Goal: Transaction & Acquisition: Download file/media

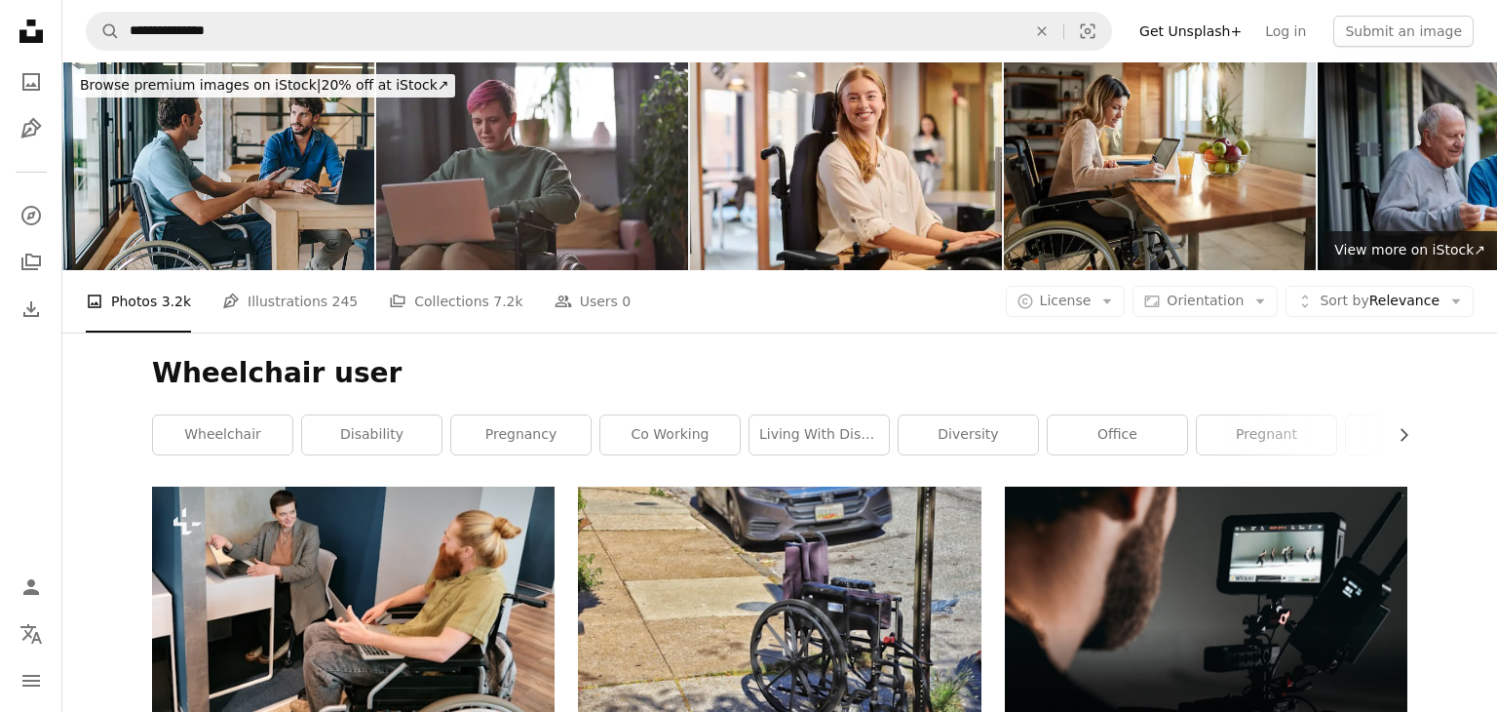
scroll to position [133, 0]
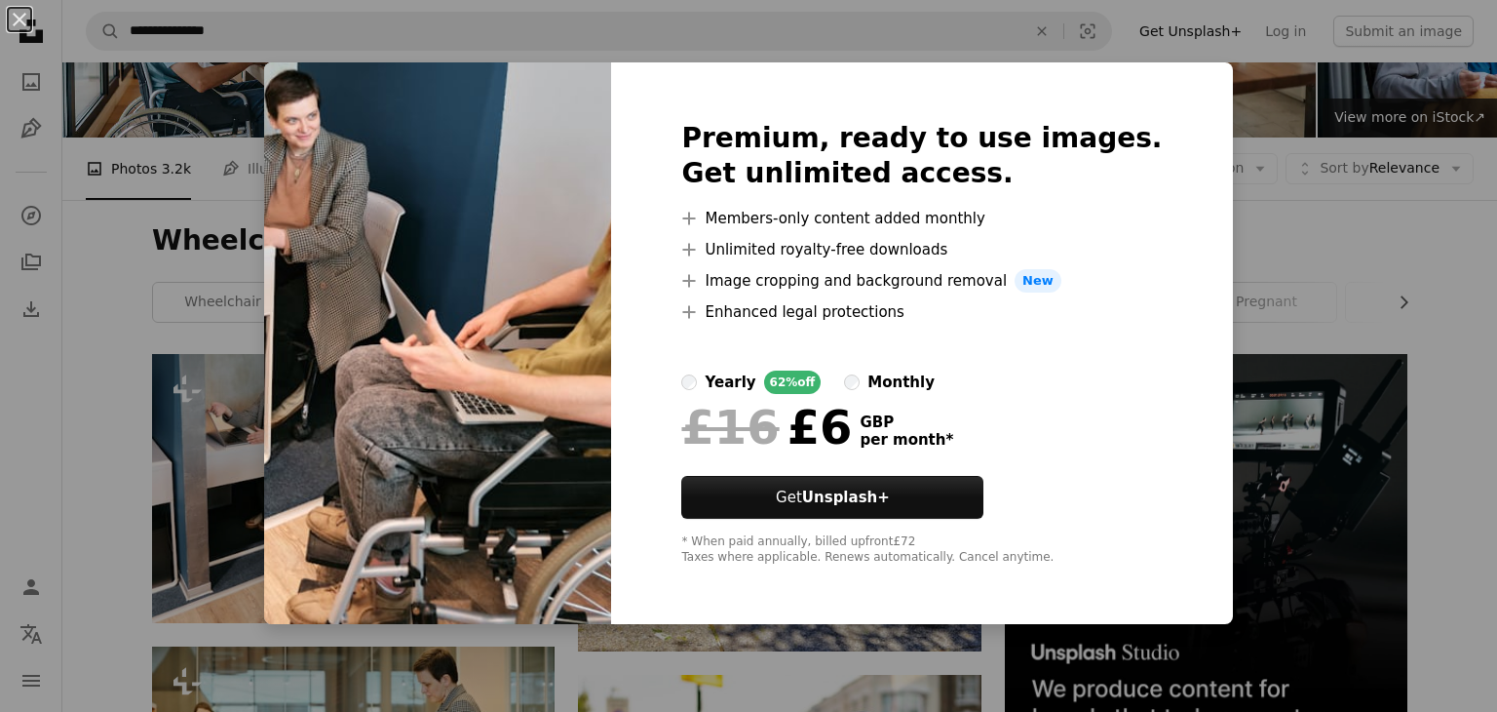
click at [67, 418] on div "An X shape Premium, ready to use images. Get unlimited access. A plus sign Memb…" at bounding box center [748, 356] width 1497 height 712
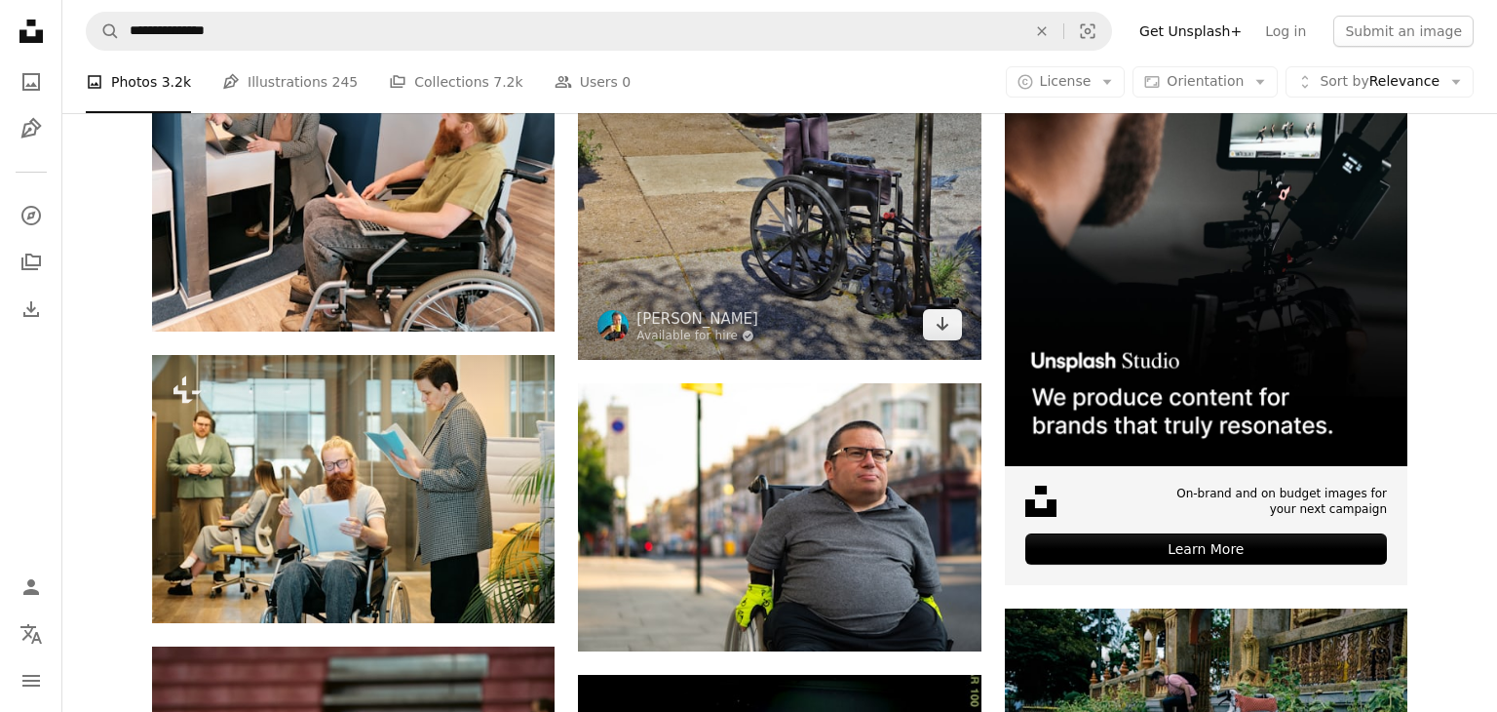
scroll to position [425, 0]
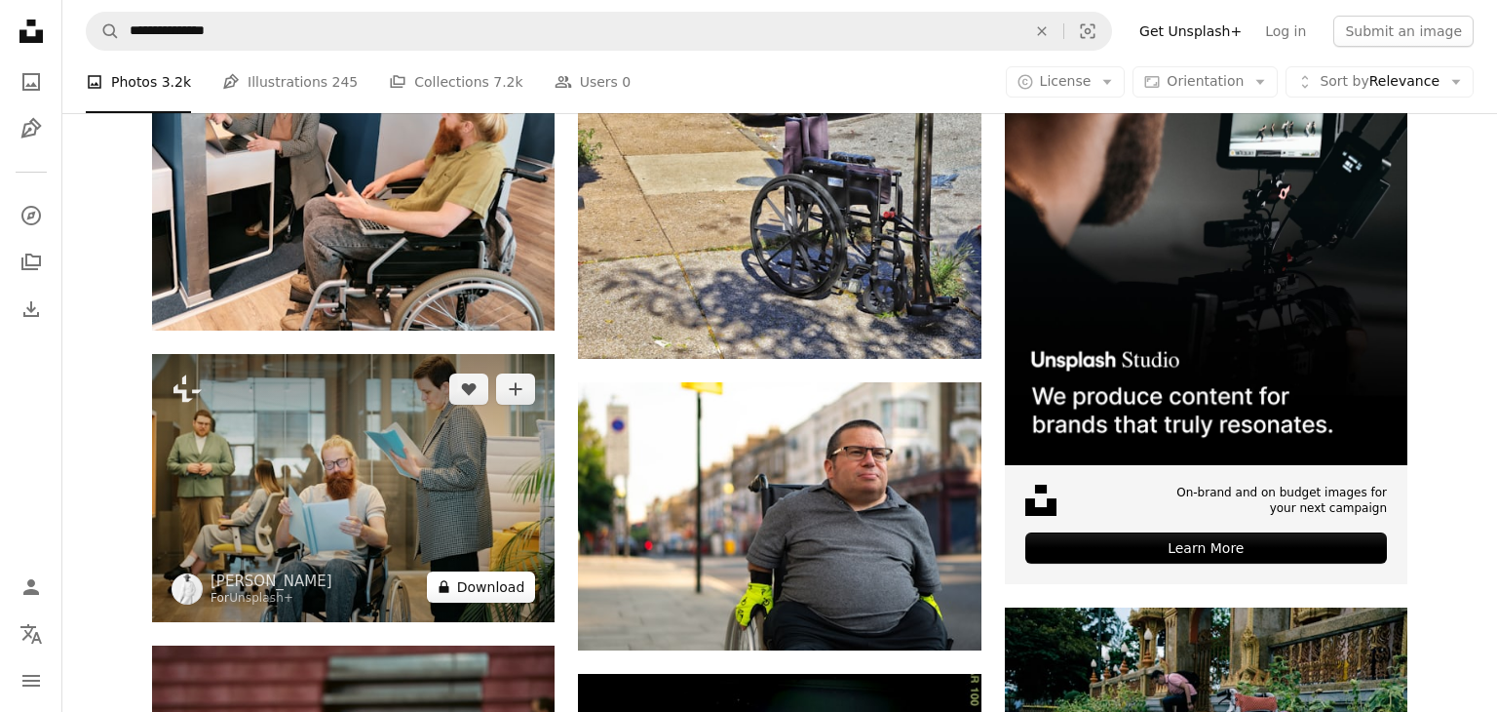
click at [479, 589] on button "A lock Download" at bounding box center [481, 586] width 109 height 31
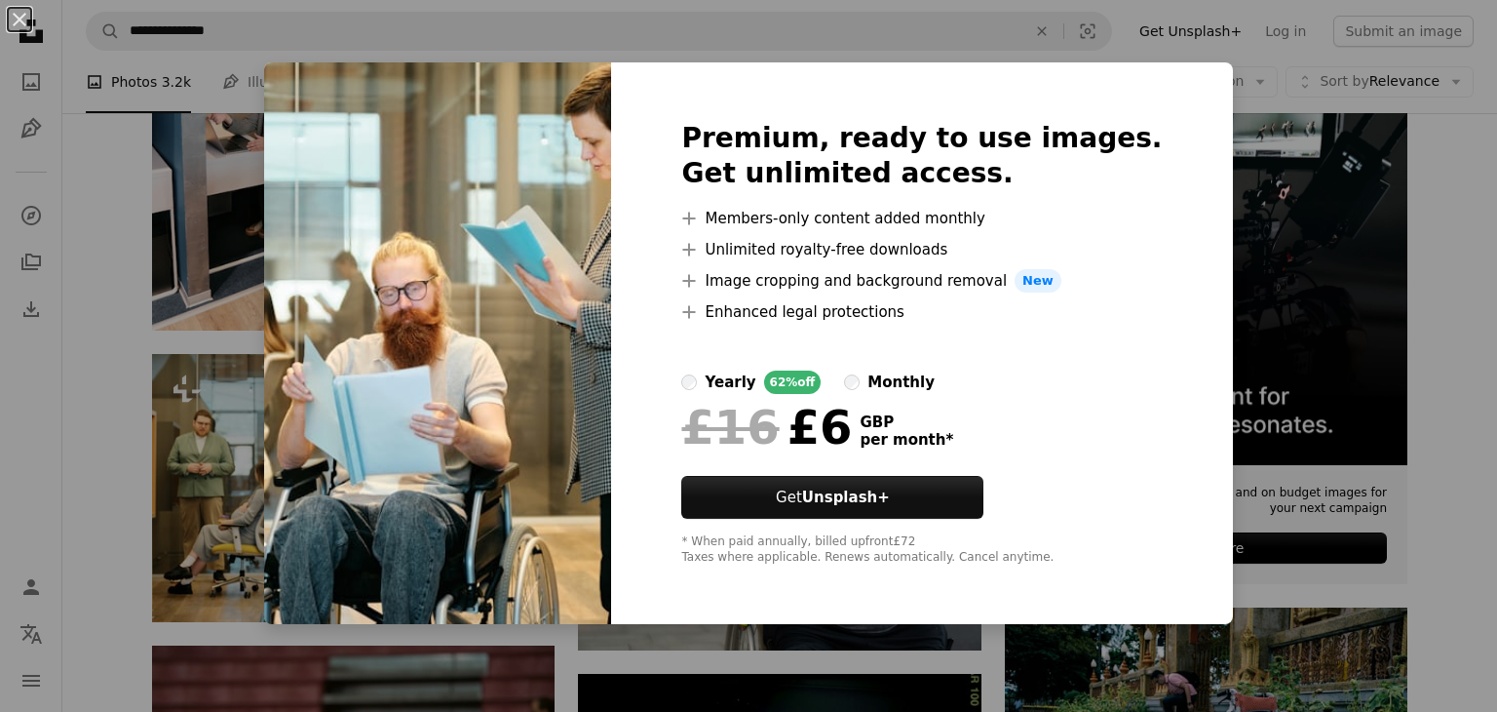
click at [134, 296] on div "An X shape Premium, ready to use images. Get unlimited access. A plus sign Memb…" at bounding box center [748, 356] width 1497 height 712
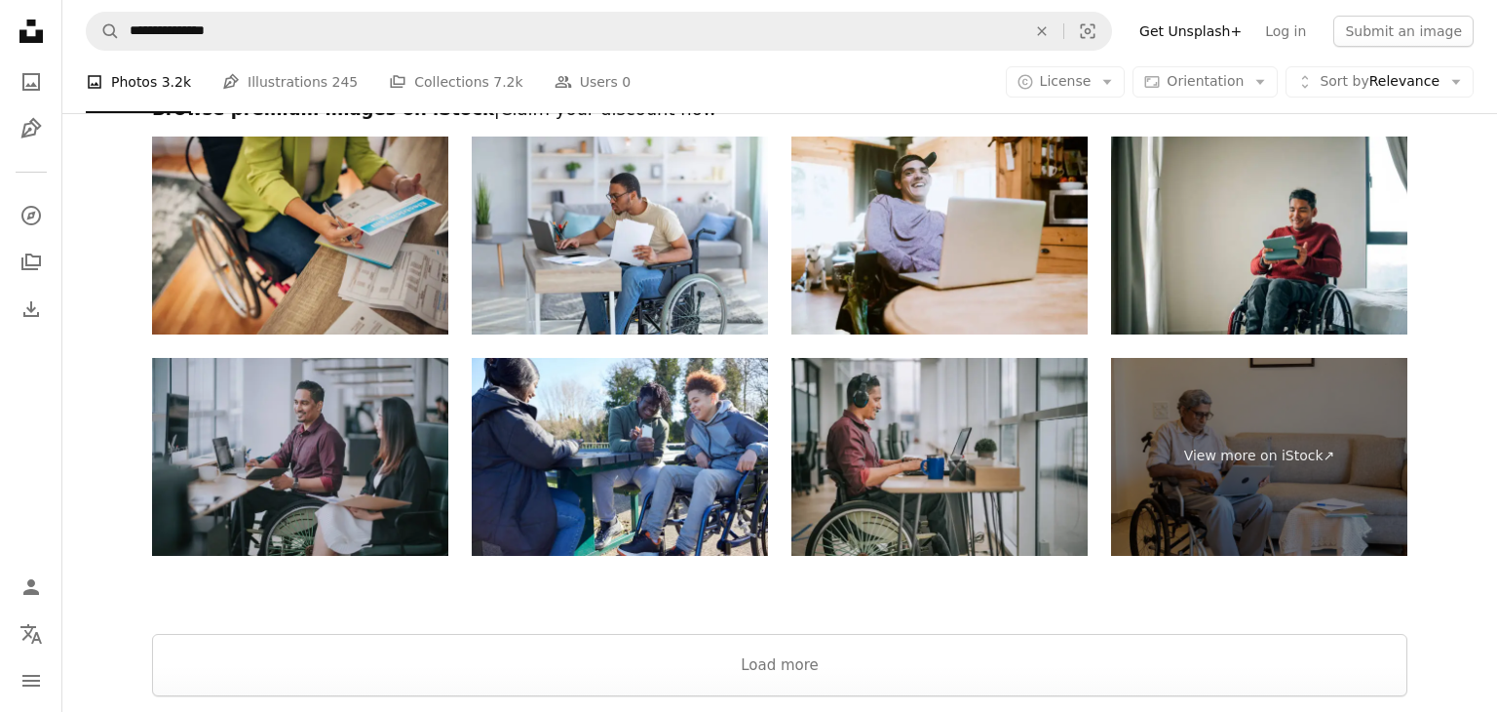
scroll to position [3731, 0]
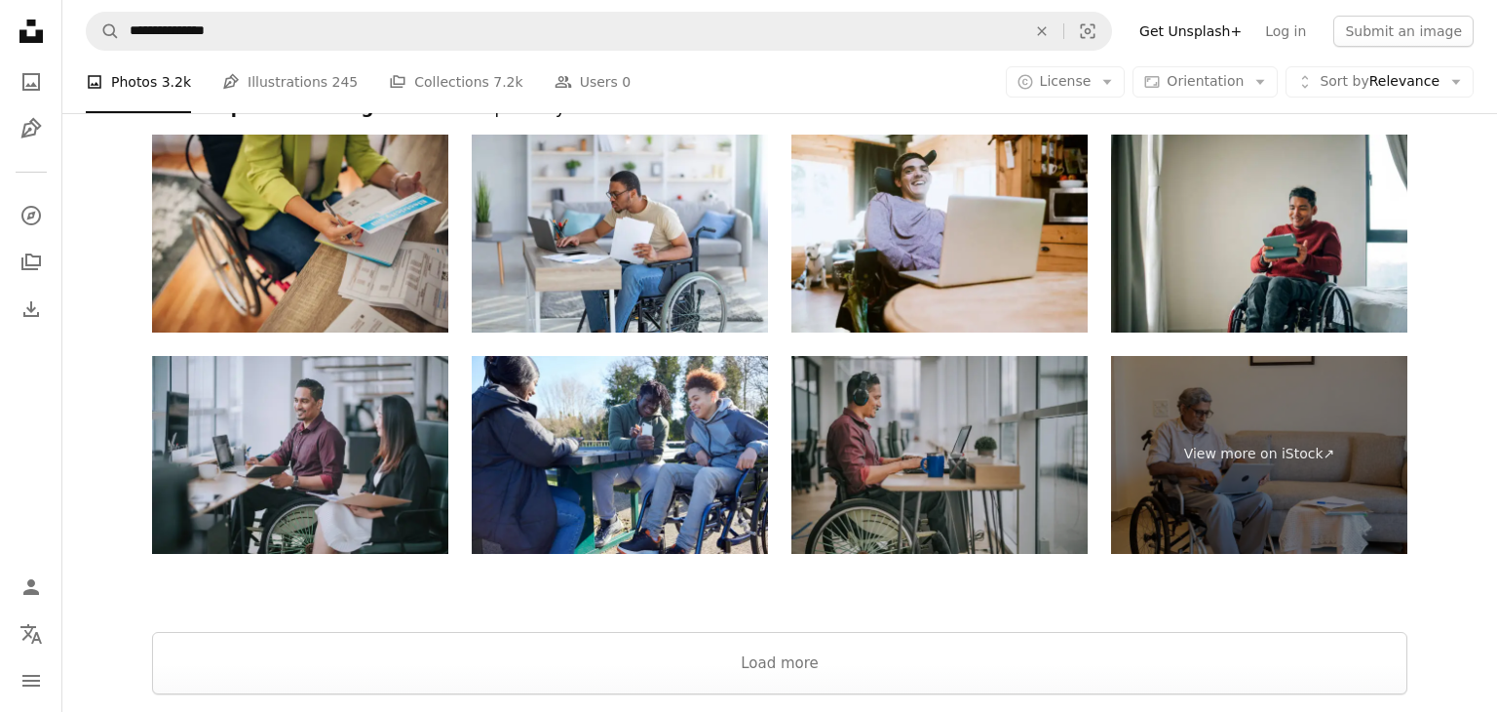
click at [952, 493] on img at bounding box center [939, 455] width 296 height 198
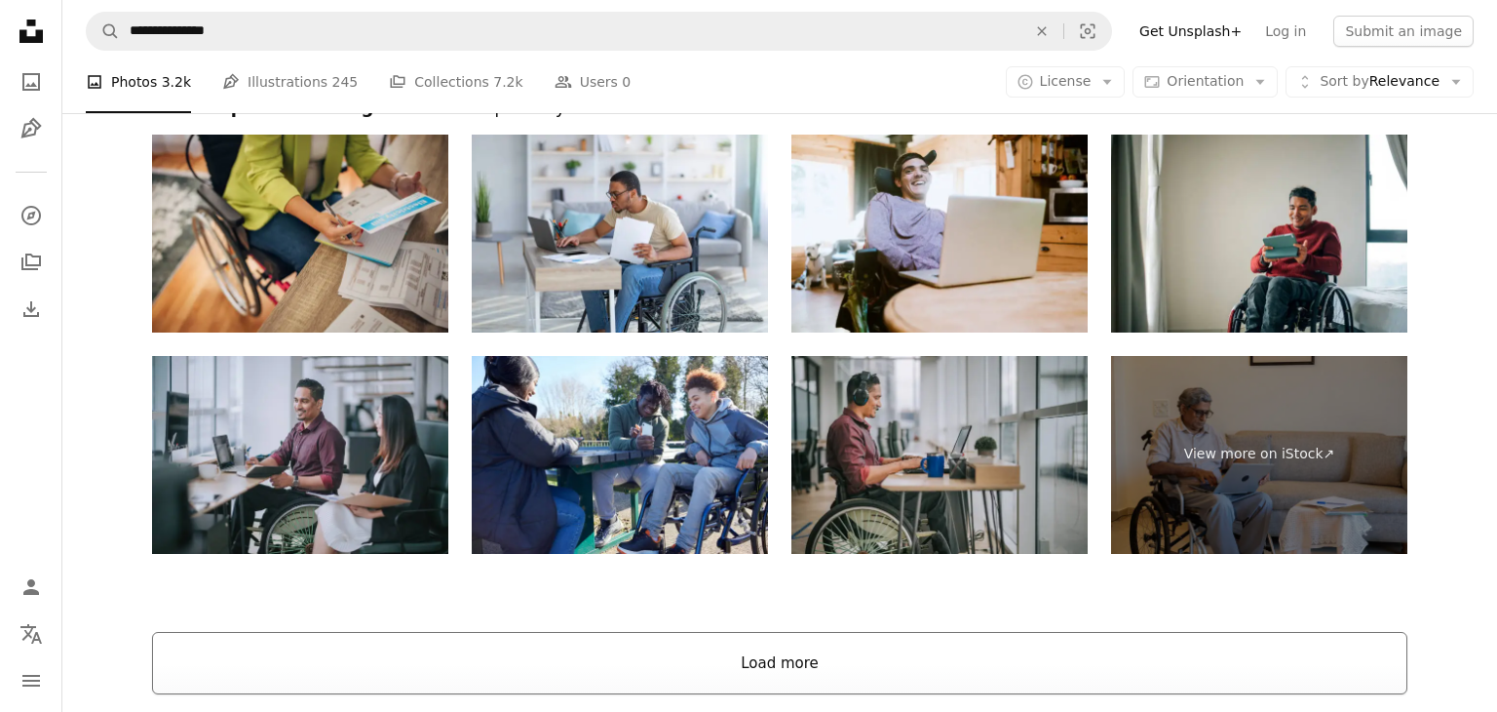
click at [791, 666] on button "Load more" at bounding box center [779, 663] width 1255 height 62
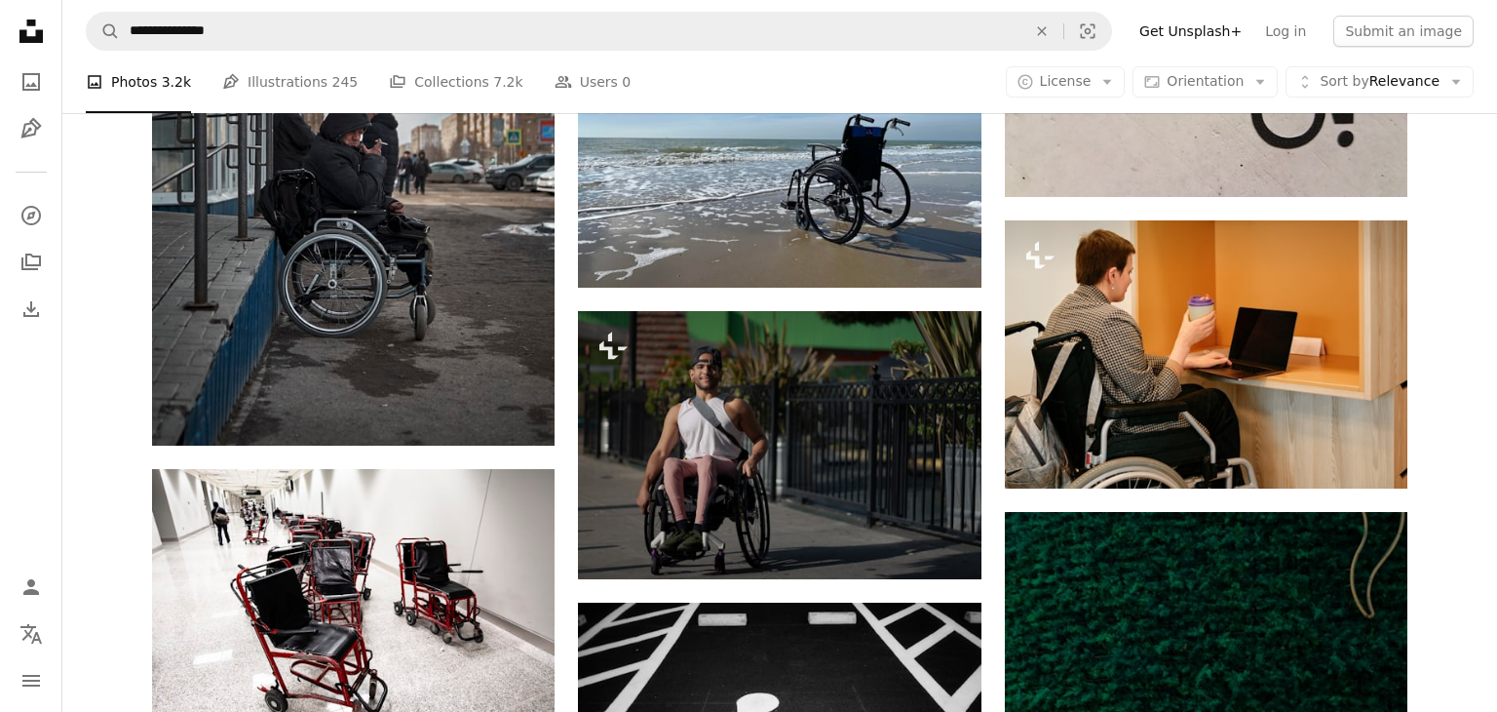
scroll to position [1981, 0]
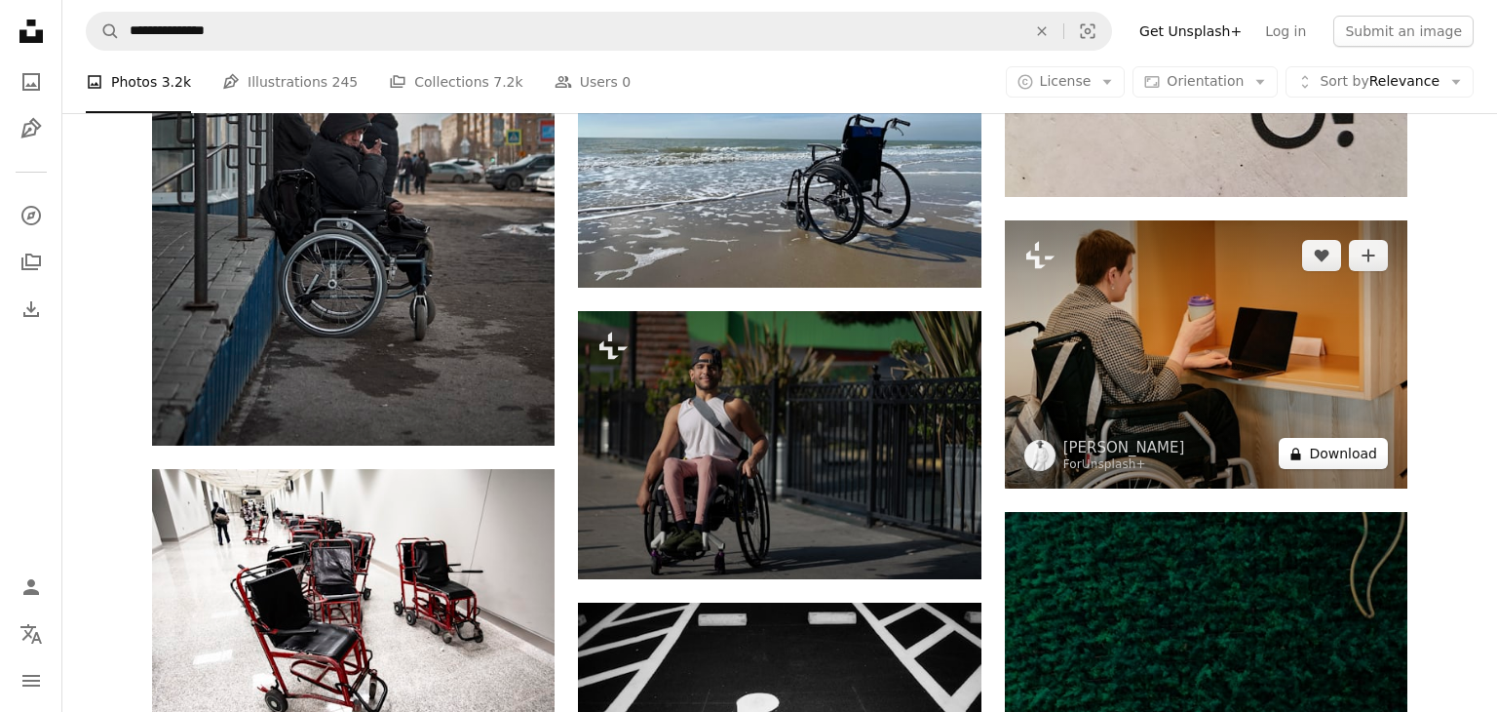
click at [1350, 466] on button "A lock Download" at bounding box center [1333, 453] width 109 height 31
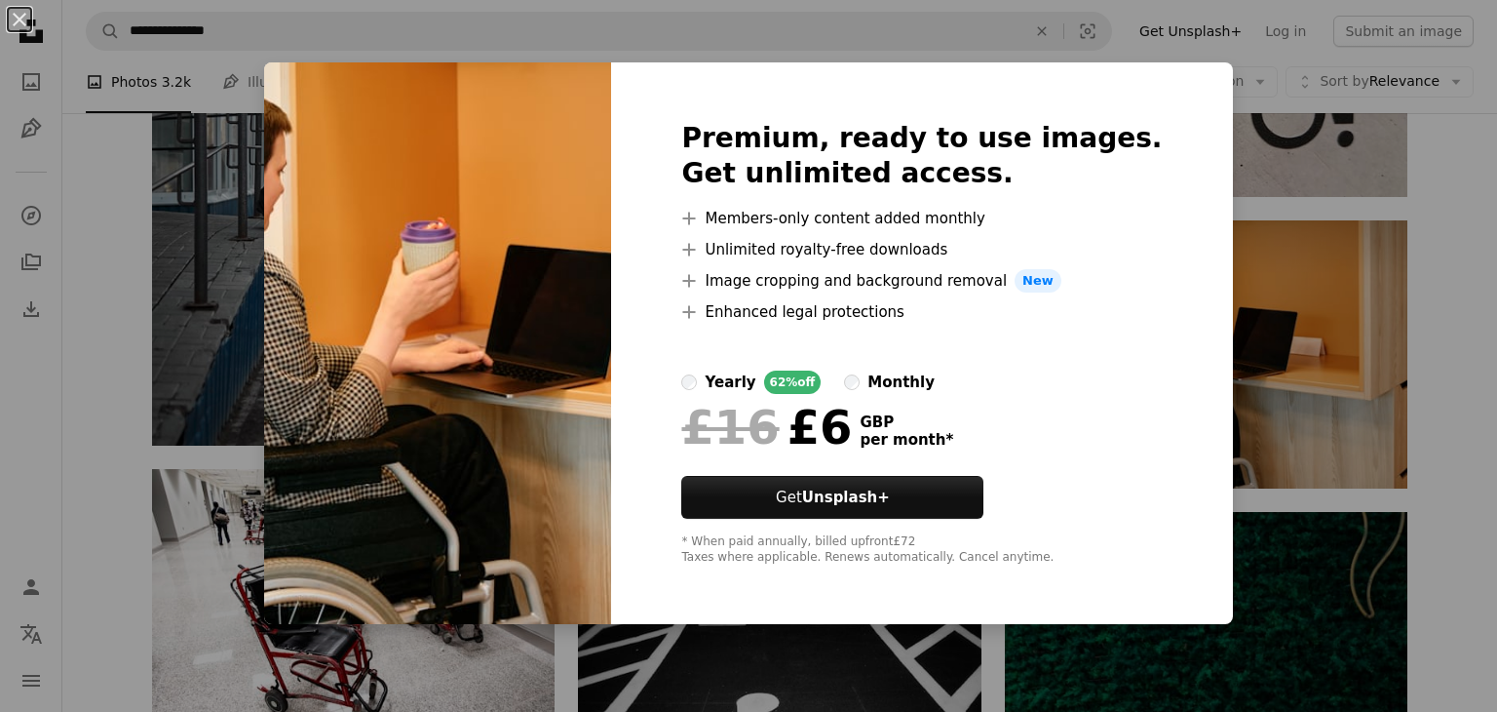
click at [1436, 248] on div "An X shape Premium, ready to use images. Get unlimited access. A plus sign Memb…" at bounding box center [748, 356] width 1497 height 712
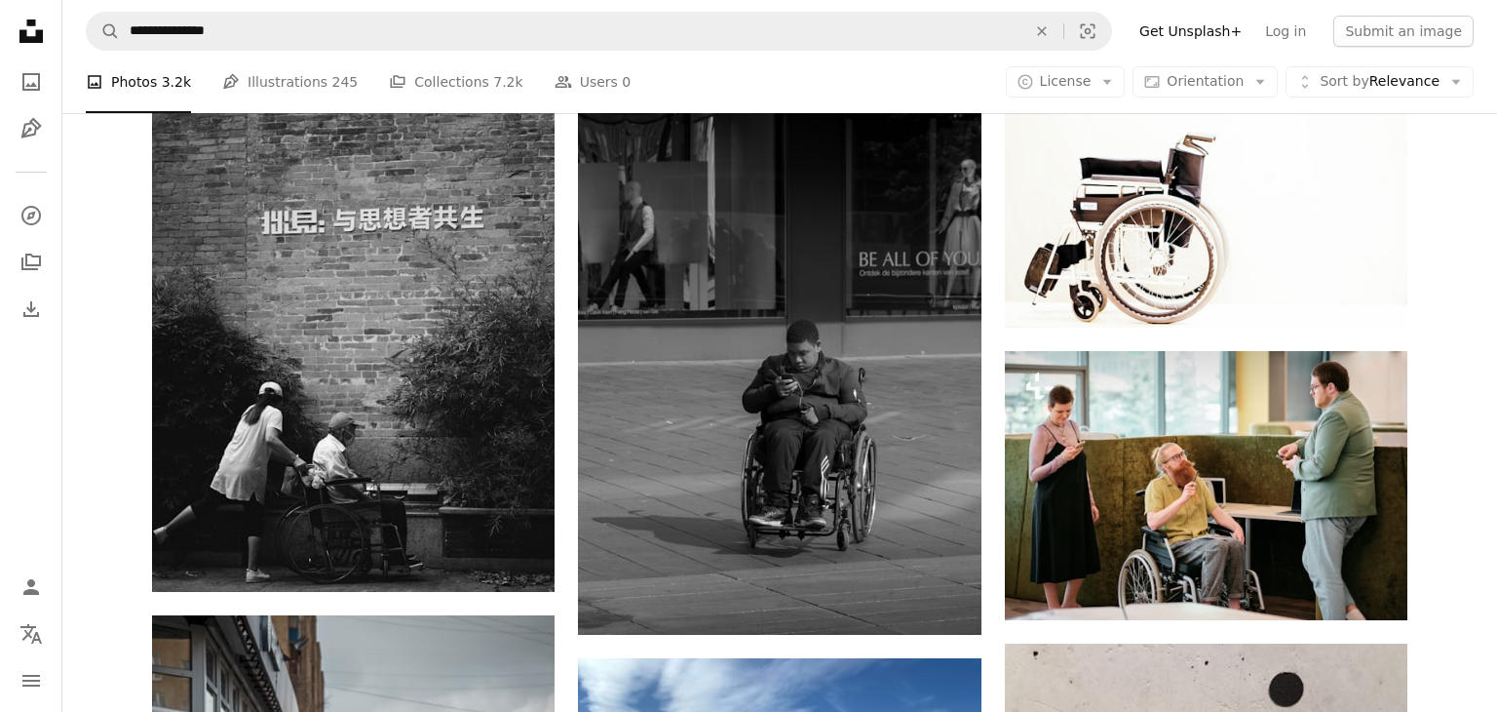
scroll to position [1314, 0]
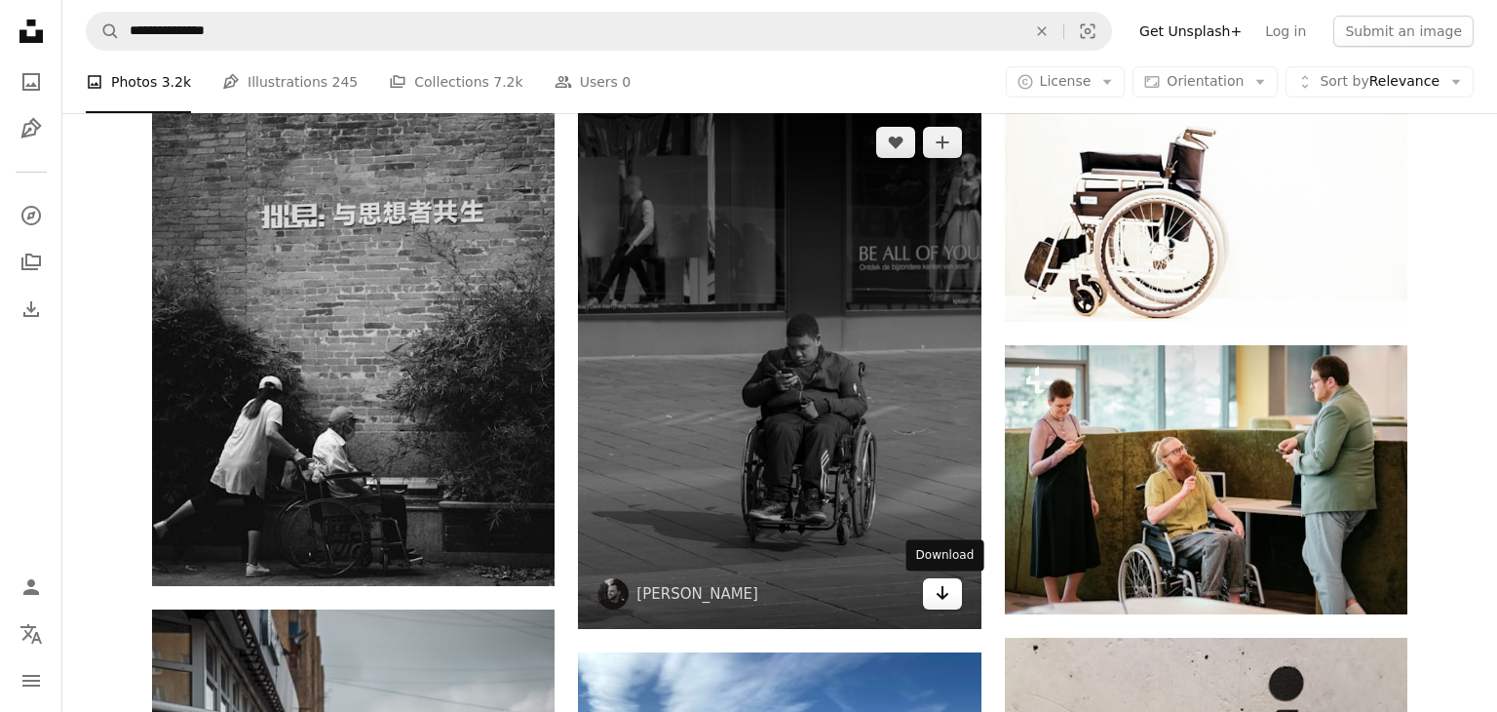
click at [943, 596] on icon "Download" at bounding box center [942, 593] width 13 height 14
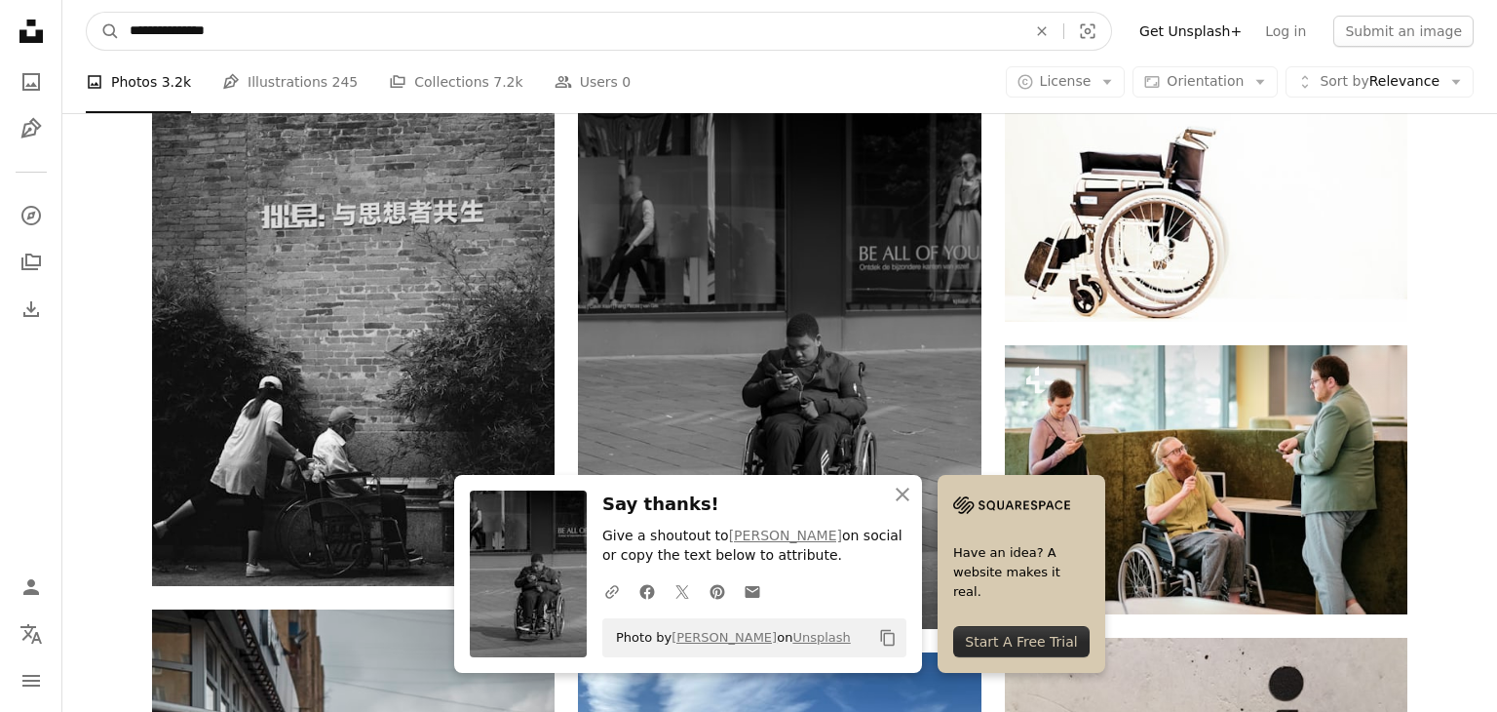
click at [230, 32] on input "**********" at bounding box center [570, 31] width 901 height 37
type input "*"
type input "**********"
click at [87, 13] on button "A magnifying glass" at bounding box center [103, 31] width 33 height 37
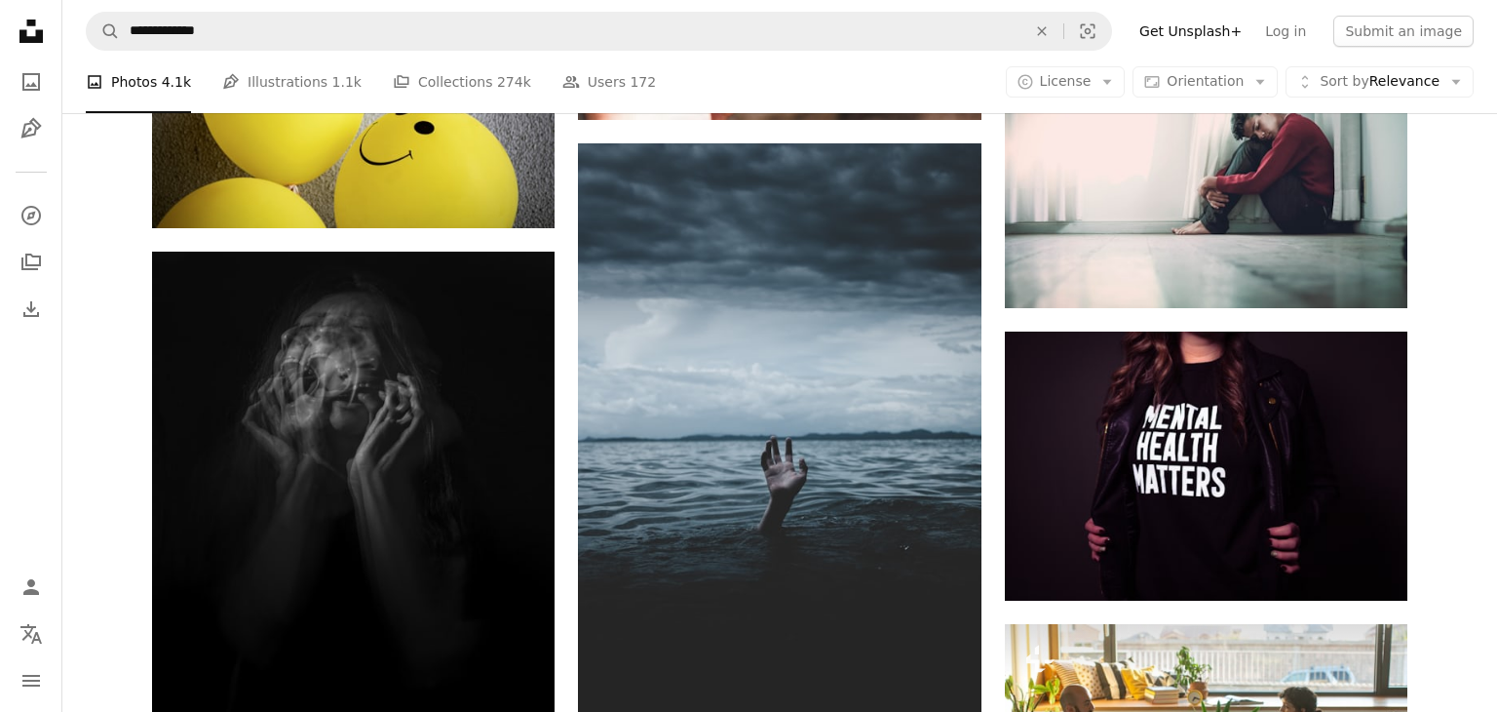
scroll to position [3324, 0]
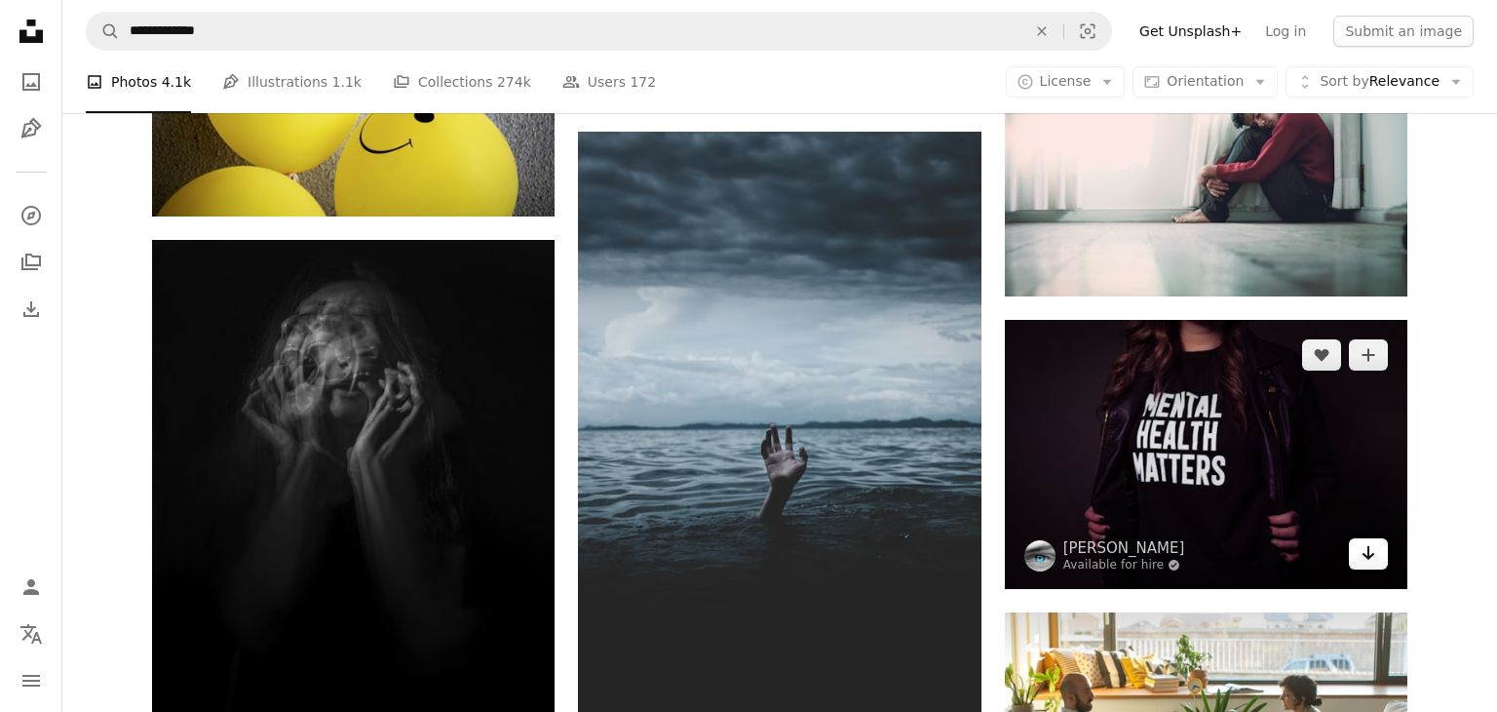
click at [1365, 558] on icon "Arrow pointing down" at bounding box center [1369, 552] width 16 height 23
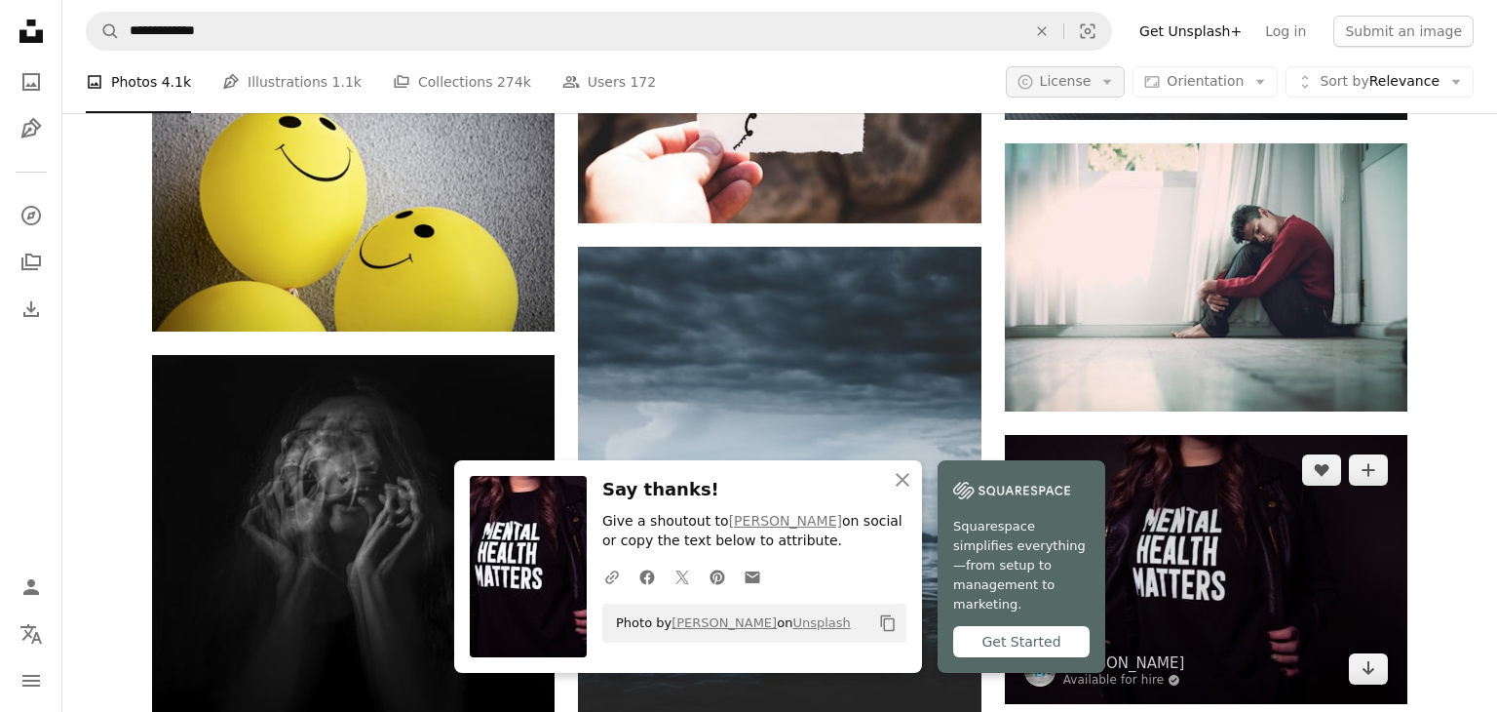
scroll to position [3209, 0]
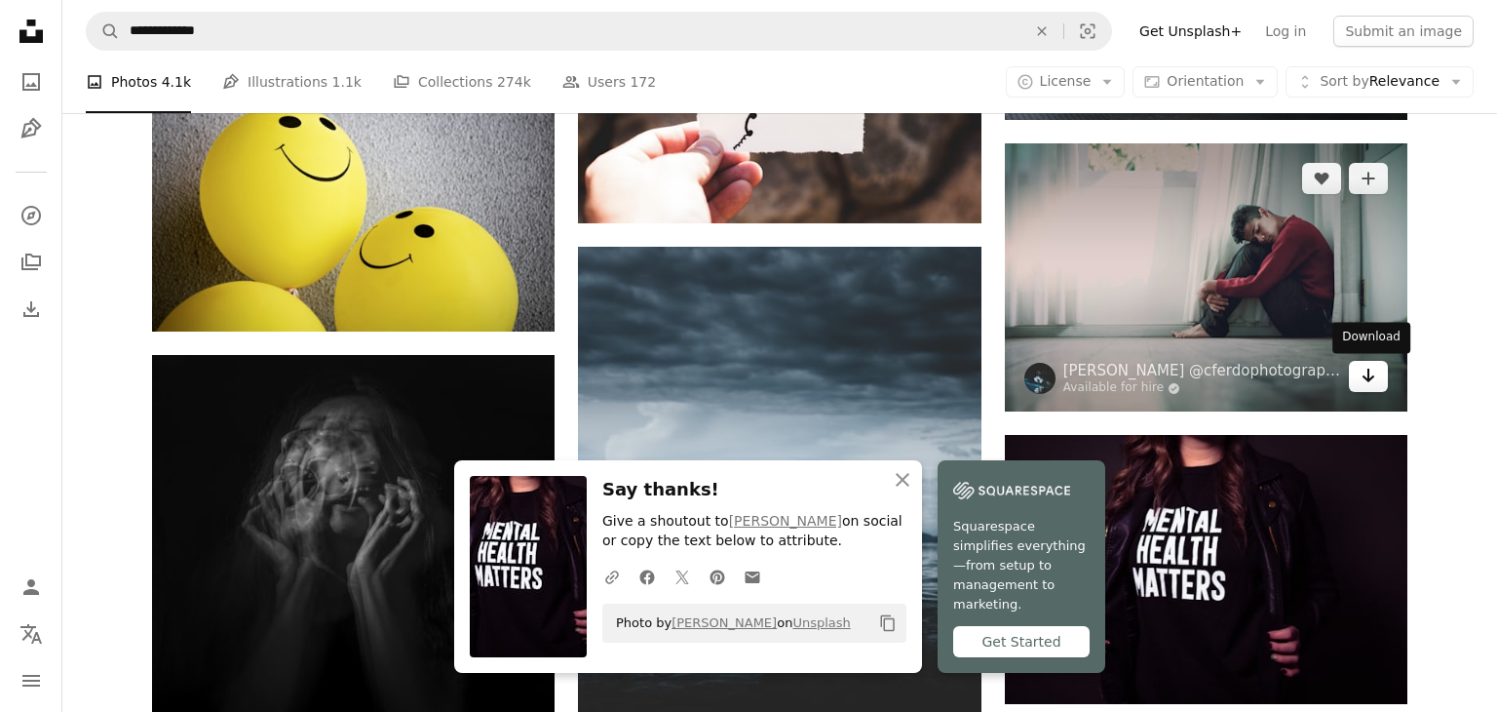
click at [1364, 382] on icon "Arrow pointing down" at bounding box center [1369, 375] width 16 height 23
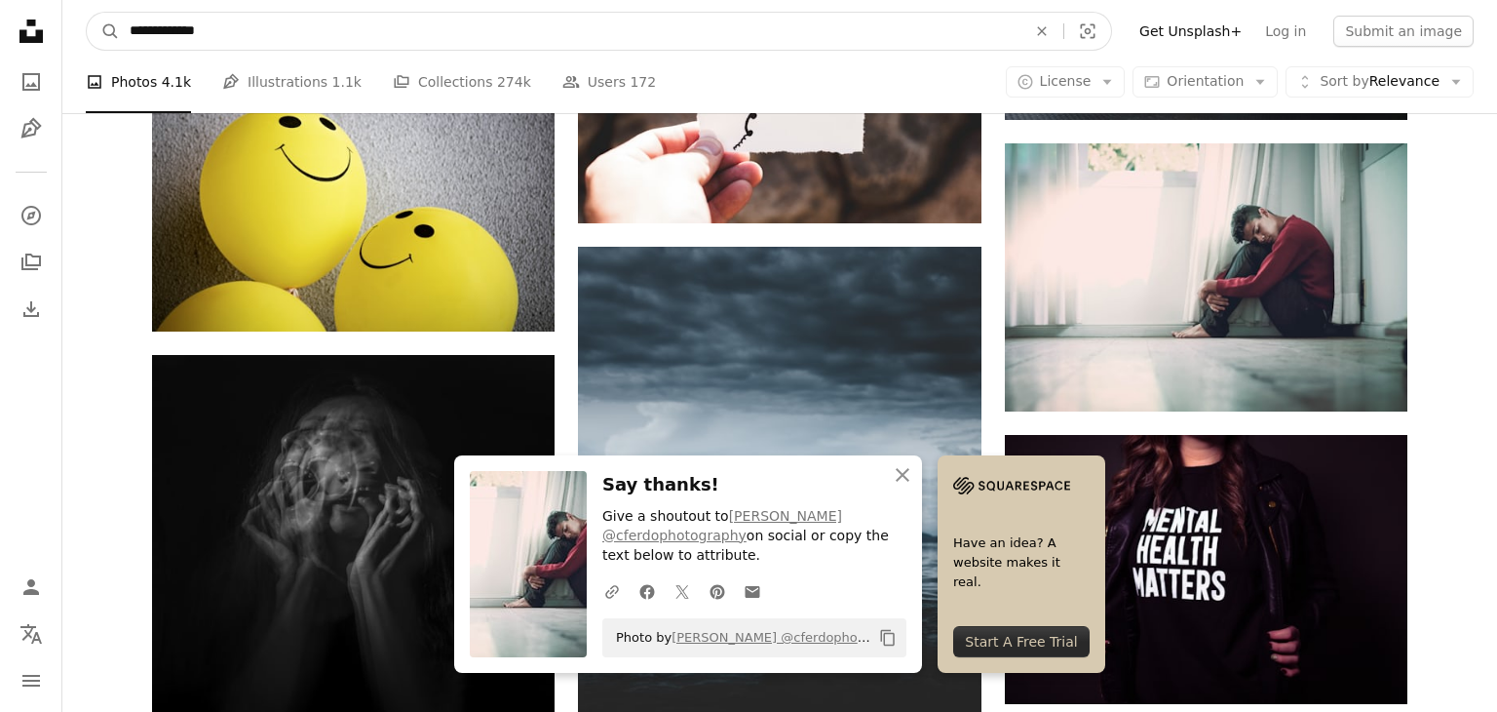
click at [219, 26] on input "**********" at bounding box center [570, 31] width 901 height 37
type input "*"
type input "**********"
click at [87, 13] on button "A magnifying glass" at bounding box center [103, 31] width 33 height 37
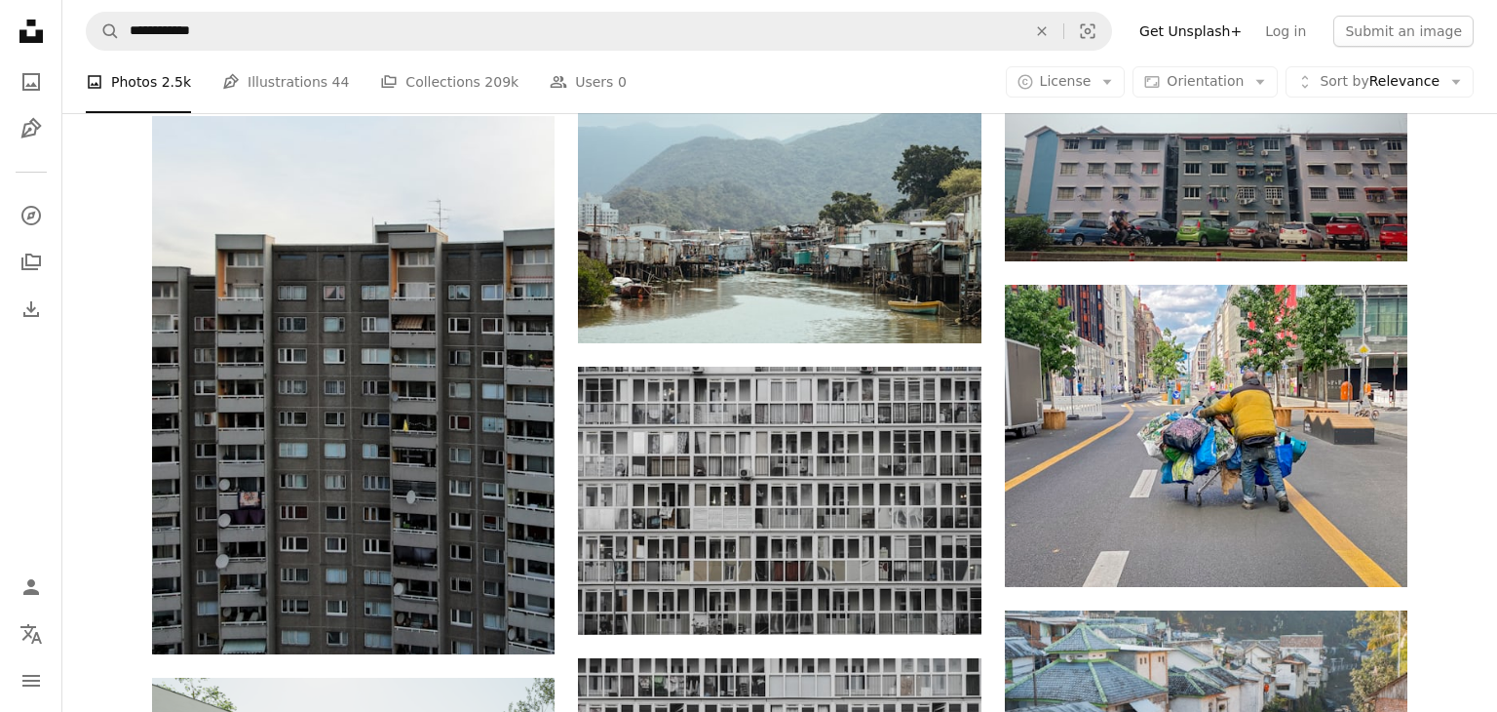
scroll to position [999, 0]
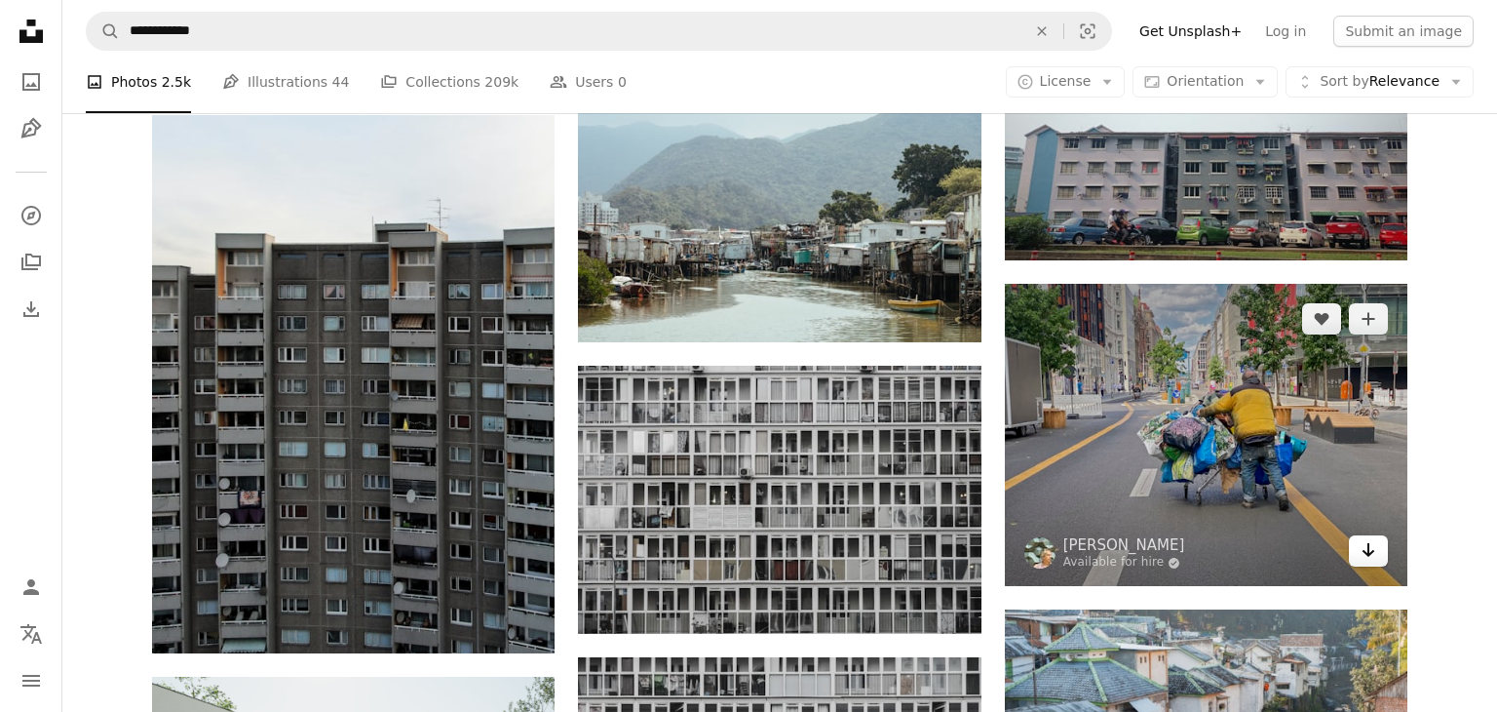
click at [1366, 553] on icon "Download" at bounding box center [1369, 550] width 13 height 14
